Goal: Book appointment/travel/reservation

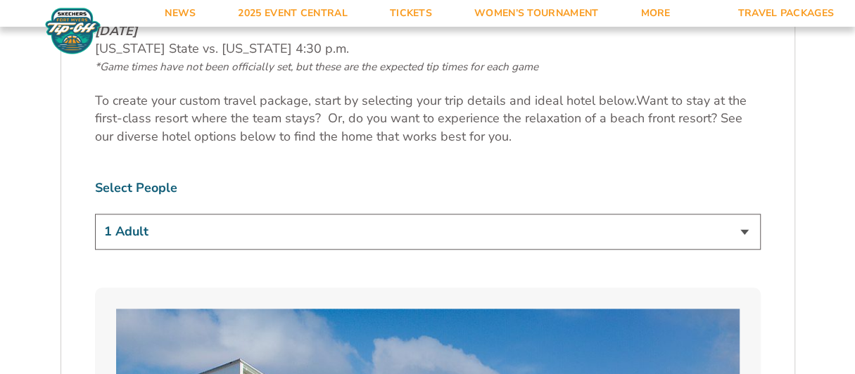
scroll to position [768, 0]
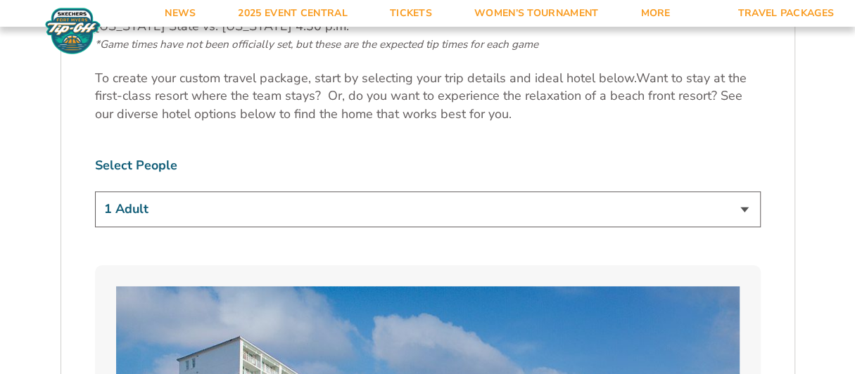
click at [745, 207] on select "1 Adult 2 Adults 3 Adults 4 Adults 2 Adults + 1 Child 2 Adults + 2 Children 2 A…" at bounding box center [428, 209] width 666 height 36
select select "2 Adults"
click at [95, 191] on select "1 Adult 2 Adults 3 Adults 4 Adults 2 Adults + 1 Child 2 Adults + 2 Children 2 A…" at bounding box center [428, 209] width 666 height 36
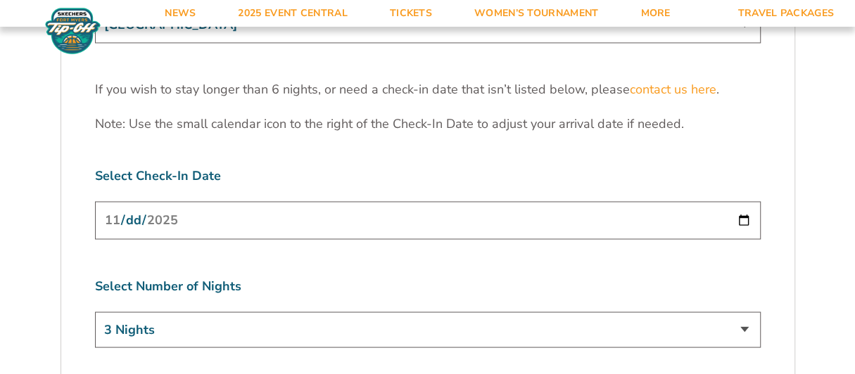
scroll to position [4483, 0]
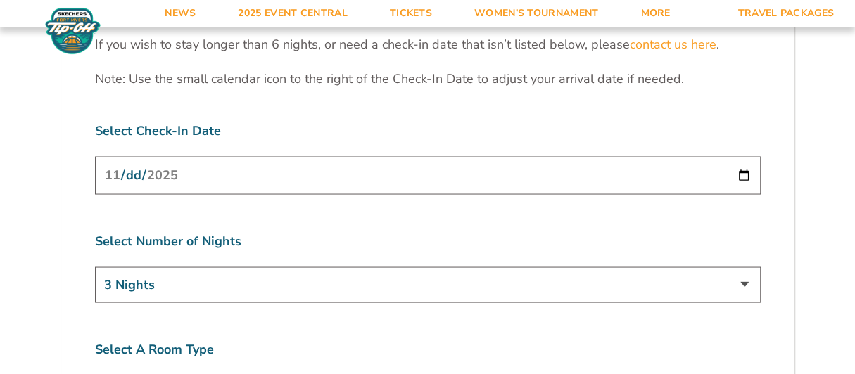
click at [744, 267] on select "3 Nights 4 Nights 5 Nights 6 Nights" at bounding box center [428, 285] width 666 height 36
select select "4 Nights"
click at [95, 267] on select "3 Nights 4 Nights 5 Nights 6 Nights" at bounding box center [428, 285] width 666 height 36
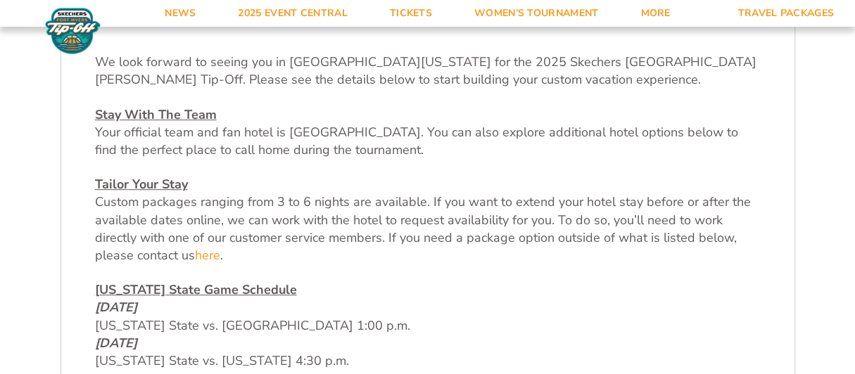
scroll to position [411, 0]
